Goal: Task Accomplishment & Management: Complete application form

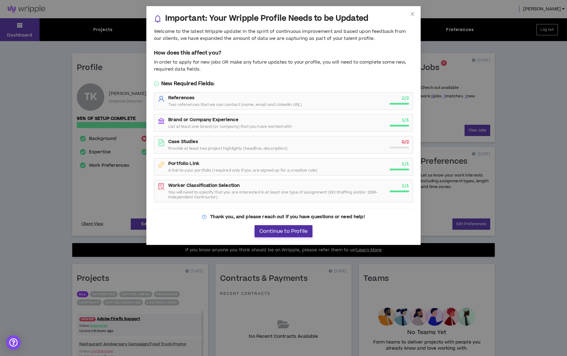
click at [289, 229] on span "Continue to Profile" at bounding box center [283, 232] width 48 height 6
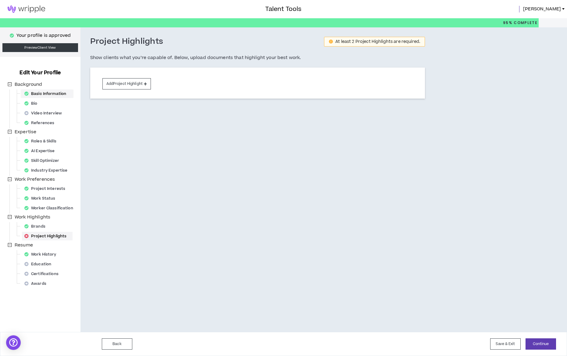
click at [45, 90] on div "Basic Information" at bounding box center [47, 94] width 50 height 9
select select "*"
select select "US"
select select "*******"
select select "*"
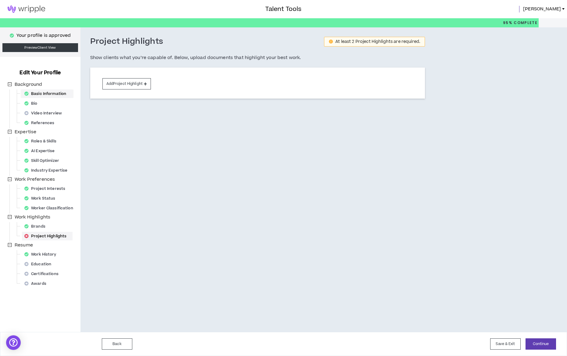
select select "**********"
select select "*****"
select select "***"
select select "**********"
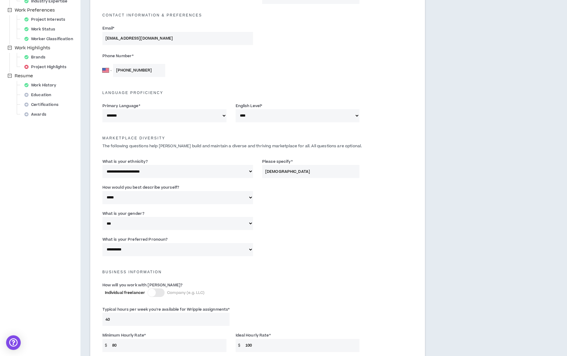
scroll to position [304, 0]
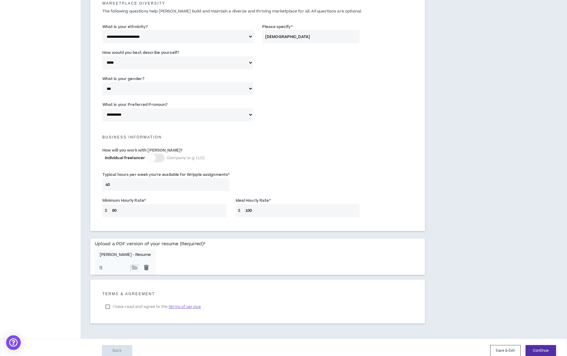
click at [543, 346] on button "Continue" at bounding box center [540, 351] width 30 height 11
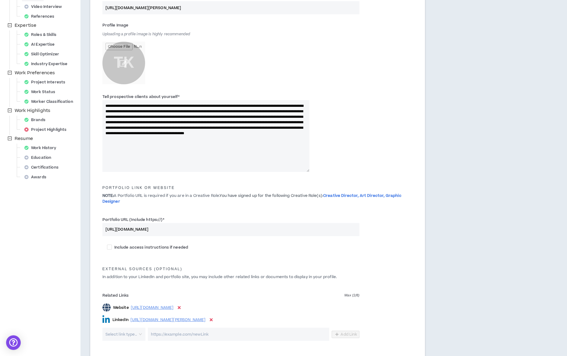
scroll to position [183, 0]
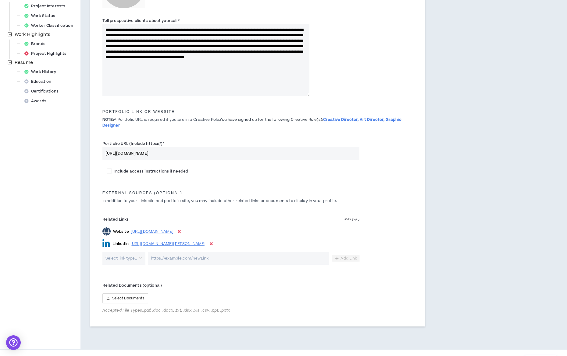
click at [549, 356] on button "Continue" at bounding box center [540, 361] width 30 height 11
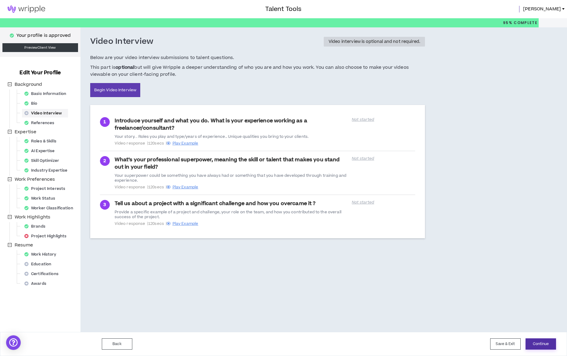
click at [543, 346] on button "Continue" at bounding box center [540, 344] width 30 height 11
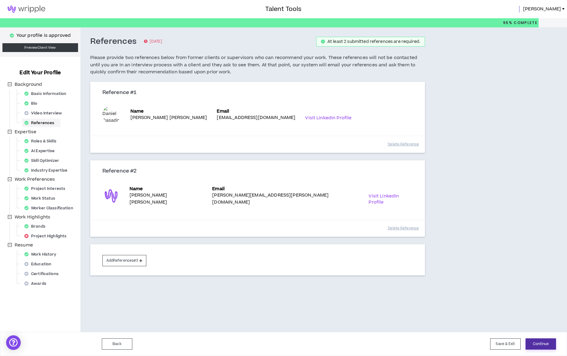
click at [540, 344] on button "Continue" at bounding box center [540, 344] width 30 height 11
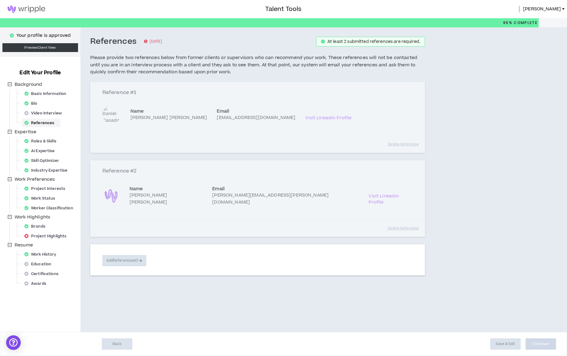
select select "***"
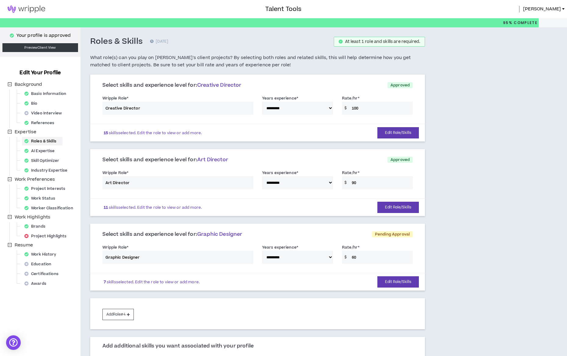
click at [358, 256] on div "**********" at bounding box center [258, 256] width 320 height 26
click at [357, 254] on div "**********" at bounding box center [258, 256] width 320 height 26
click at [399, 278] on button "Edit Role/Skills" at bounding box center [397, 282] width 41 height 11
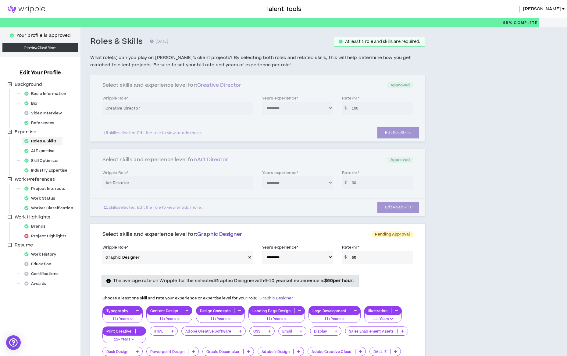
click at [363, 255] on input "60" at bounding box center [381, 257] width 64 height 13
drag, startPoint x: 352, startPoint y: 255, endPoint x: 359, endPoint y: 255, distance: 7.0
click at [359, 255] on input "60" at bounding box center [381, 257] width 64 height 13
click at [407, 259] on input "80" at bounding box center [381, 257] width 64 height 13
type input "80"
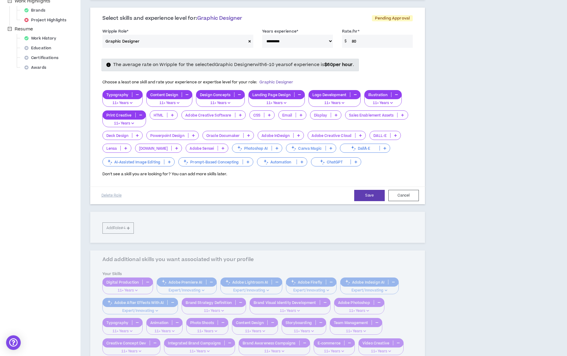
scroll to position [211, 0]
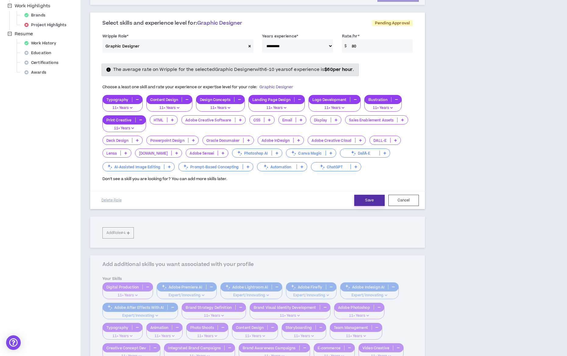
click at [364, 195] on button "Save" at bounding box center [369, 200] width 30 height 11
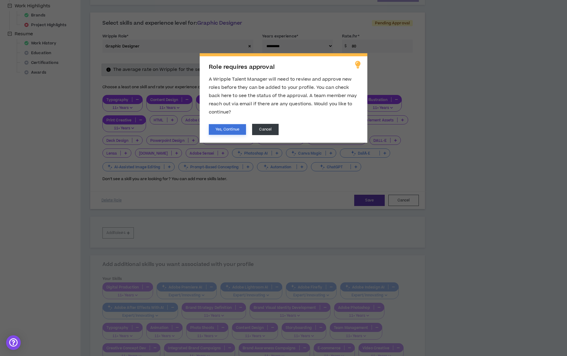
click at [235, 130] on button "Yes, Continue" at bounding box center [227, 129] width 37 height 11
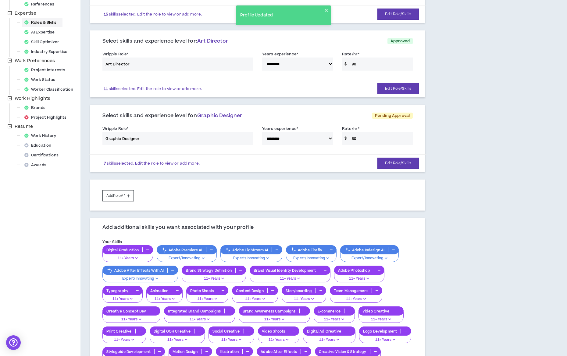
scroll to position [236, 0]
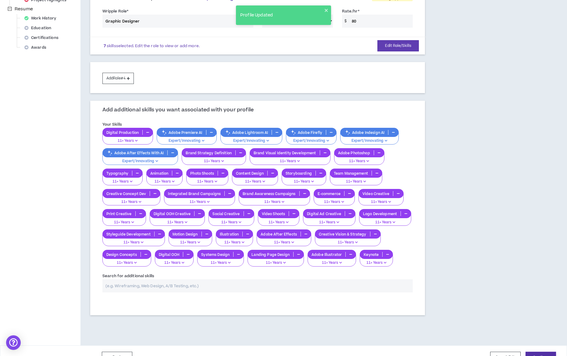
click at [544, 352] on button "Continue" at bounding box center [540, 357] width 30 height 11
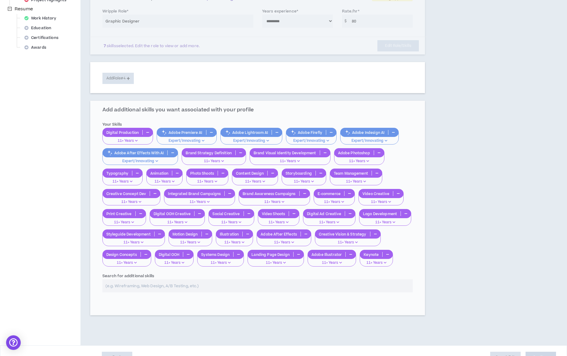
select select "*"
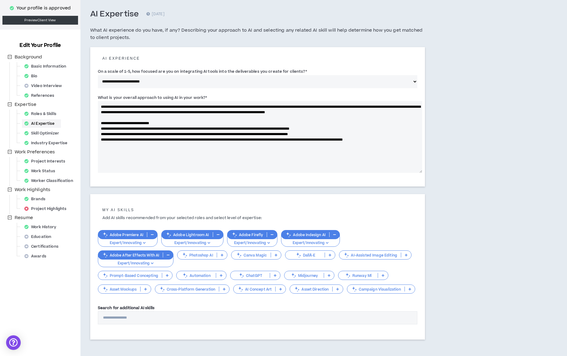
scroll to position [33, 0]
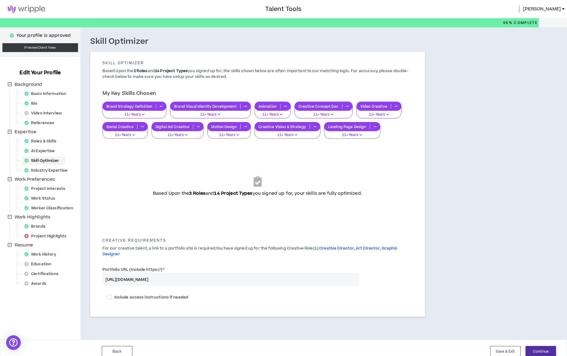
click at [549, 346] on button "Continue" at bounding box center [540, 351] width 30 height 11
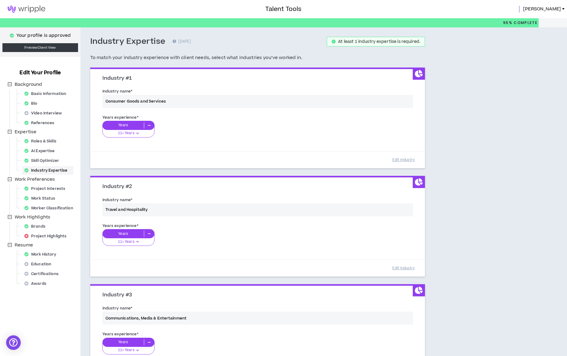
scroll to position [114, 0]
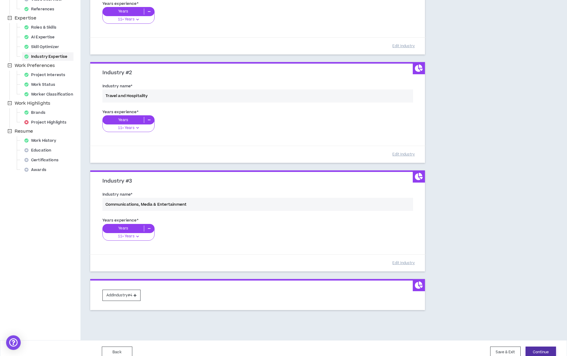
click at [533, 347] on button "Continue" at bounding box center [540, 352] width 30 height 11
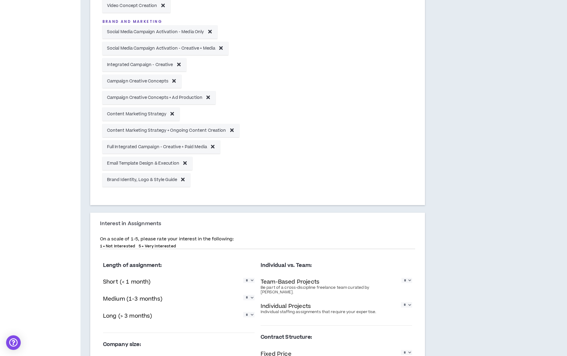
scroll to position [423, 0]
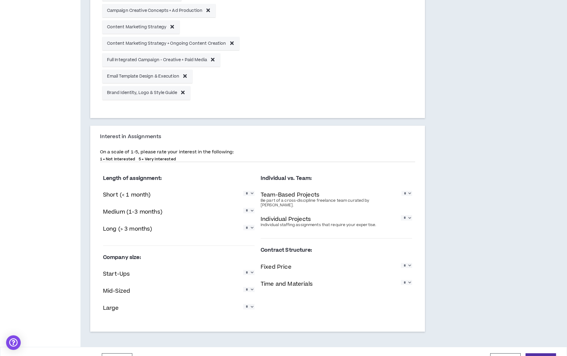
click at [541, 354] on button "Continue" at bounding box center [540, 359] width 30 height 11
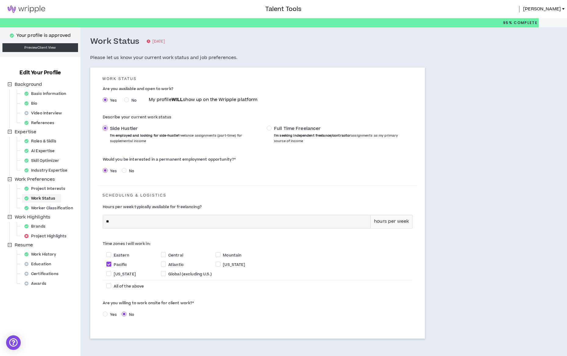
scroll to position [22, 0]
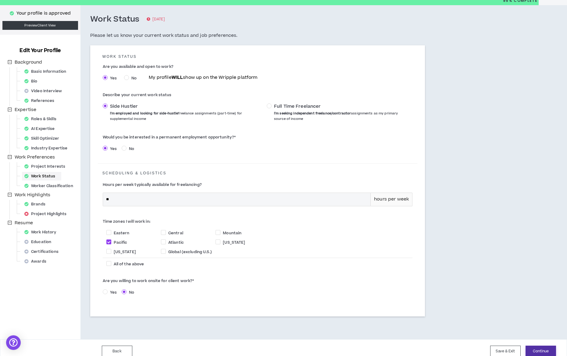
click at [537, 346] on button "Continue" at bounding box center [540, 351] width 30 height 11
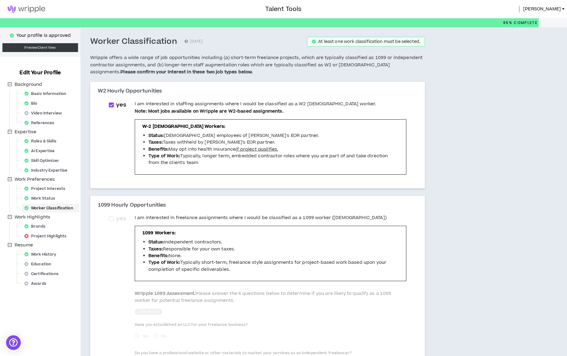
scroll to position [148, 0]
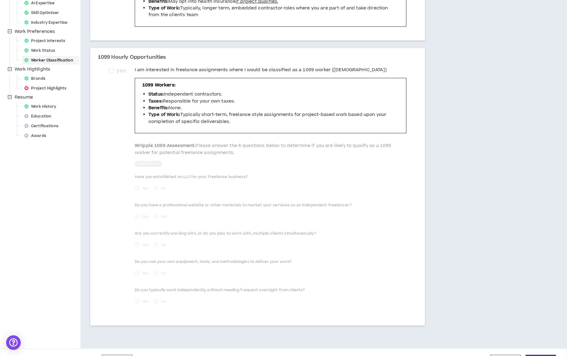
click at [533, 355] on button "Continue" at bounding box center [540, 360] width 30 height 11
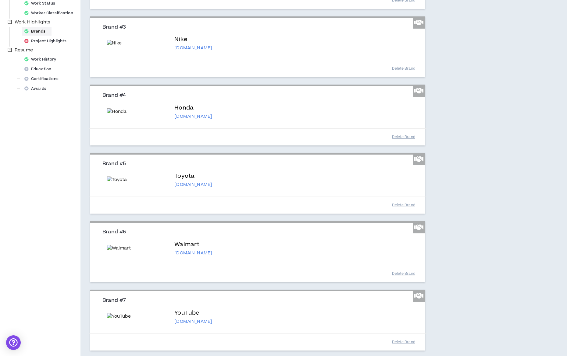
scroll to position [487, 0]
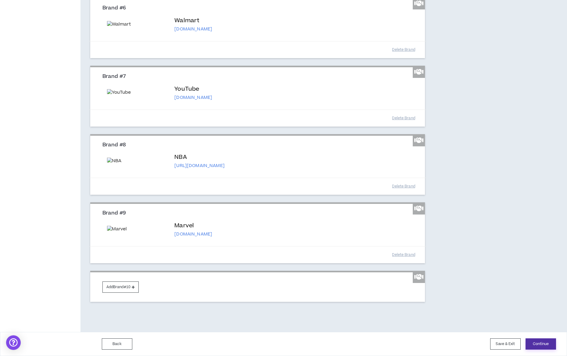
click at [533, 340] on button "Continue" at bounding box center [540, 344] width 30 height 11
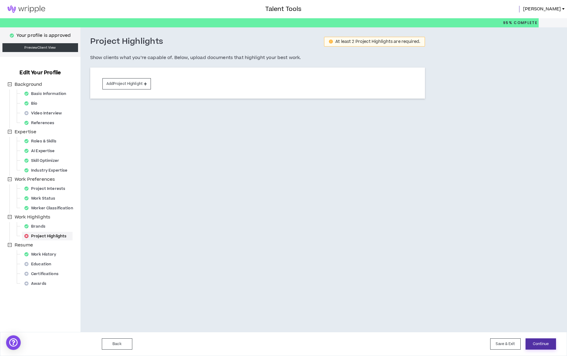
click at [540, 342] on button "Continue" at bounding box center [540, 344] width 30 height 11
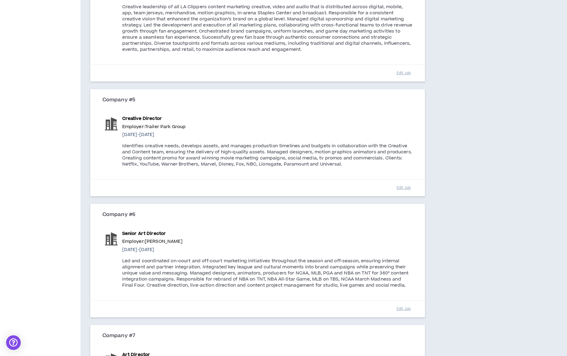
scroll to position [477, 0]
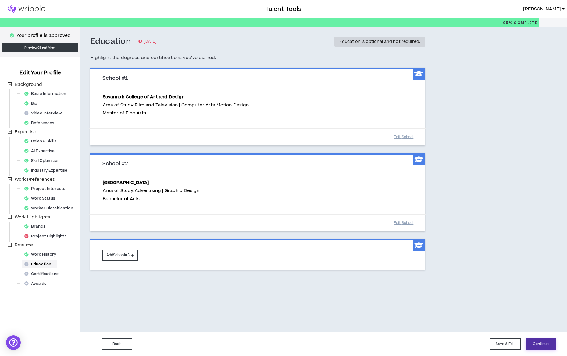
click at [541, 344] on button "Continue" at bounding box center [540, 344] width 30 height 11
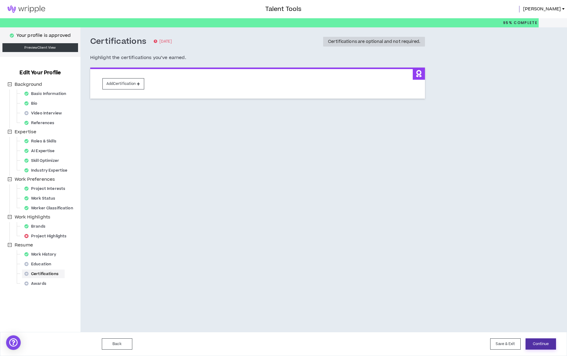
click at [541, 344] on button "Continue" at bounding box center [540, 344] width 30 height 11
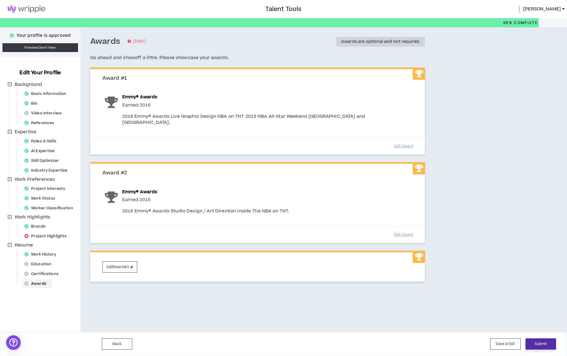
click at [541, 344] on button "Submit" at bounding box center [540, 344] width 30 height 11
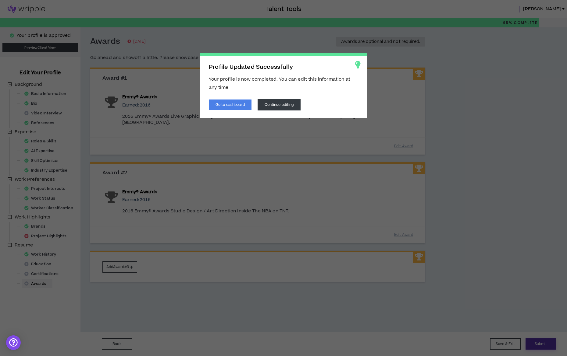
click at [541, 344] on span "Profile Updated Successfully Your profile is now completed. You can edit this i…" at bounding box center [283, 178] width 567 height 356
click at [224, 104] on button "Go to dashboard" at bounding box center [230, 105] width 43 height 11
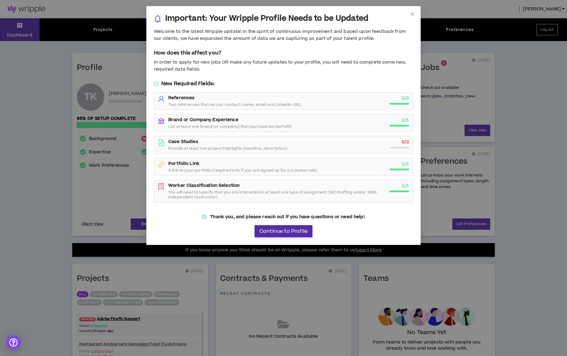
click at [278, 229] on span "Continue to Profile" at bounding box center [283, 232] width 48 height 6
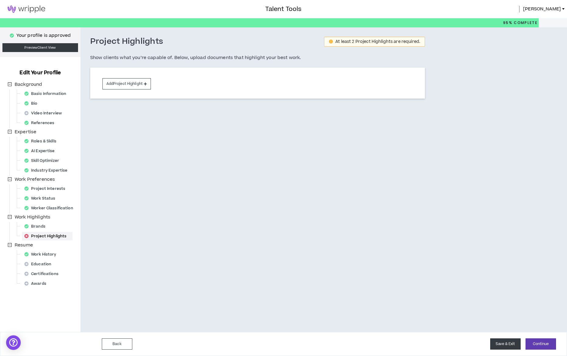
click at [512, 343] on button "Save & Exit" at bounding box center [505, 344] width 30 height 11
